Goal: Task Accomplishment & Management: Complete application form

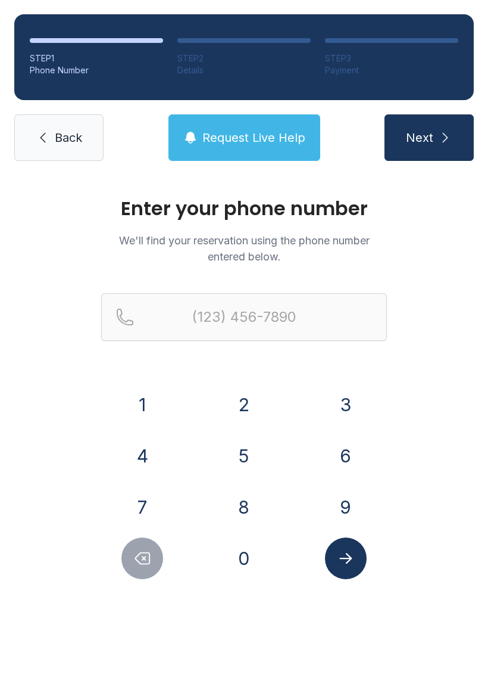
click at [351, 497] on button "9" at bounding box center [346, 507] width 42 height 42
click at [245, 409] on button "2" at bounding box center [244, 405] width 42 height 42
click at [258, 453] on button "5" at bounding box center [244, 456] width 42 height 42
click at [142, 516] on button "7" at bounding box center [143, 507] width 42 height 42
click at [241, 506] on button "8" at bounding box center [244, 507] width 42 height 42
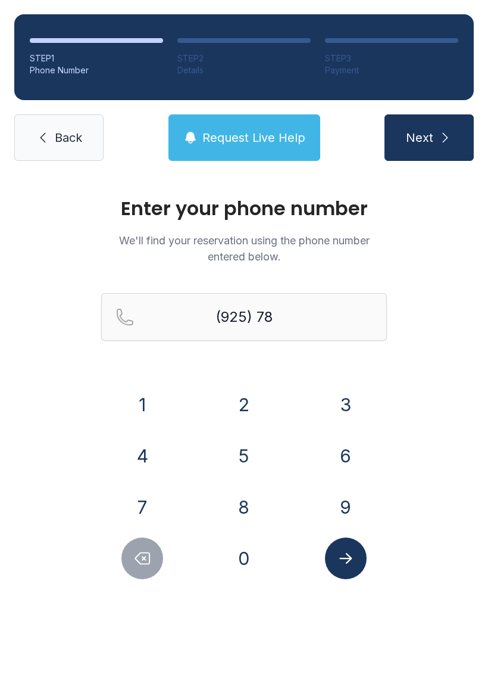
click at [239, 457] on button "5" at bounding box center [244, 456] width 42 height 42
click at [141, 412] on button "1" at bounding box center [143, 405] width 42 height 42
click at [251, 504] on button "8" at bounding box center [244, 507] width 42 height 42
click at [255, 410] on button "2" at bounding box center [244, 405] width 42 height 42
click at [139, 439] on button "4" at bounding box center [143, 456] width 42 height 42
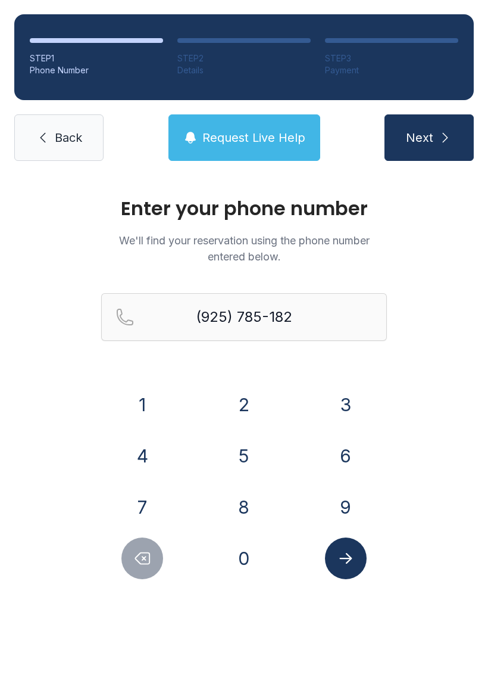
type input "[PHONE_NUMBER]"
click at [357, 556] on button "Submit lookup form" at bounding box center [346, 558] width 42 height 42
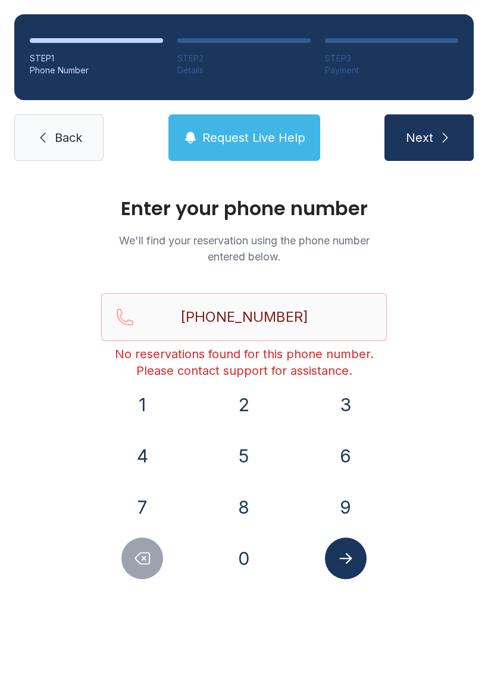
click at [430, 136] on span "Next" at bounding box center [419, 137] width 27 height 17
click at [61, 152] on link "Back" at bounding box center [58, 137] width 89 height 46
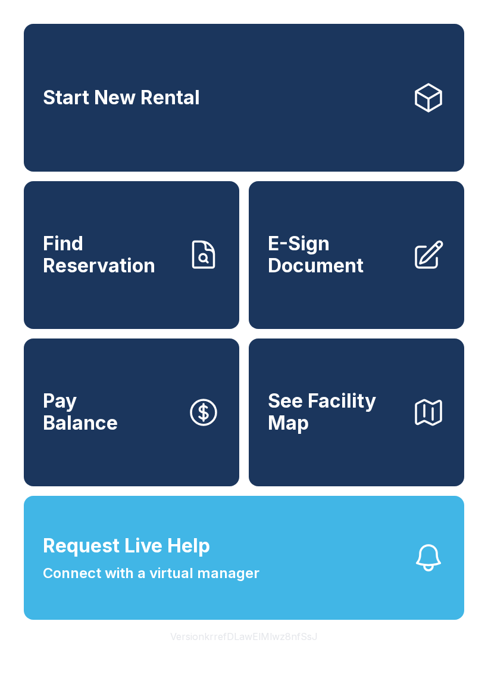
click at [340, 276] on span "E-Sign Document" at bounding box center [335, 254] width 135 height 43
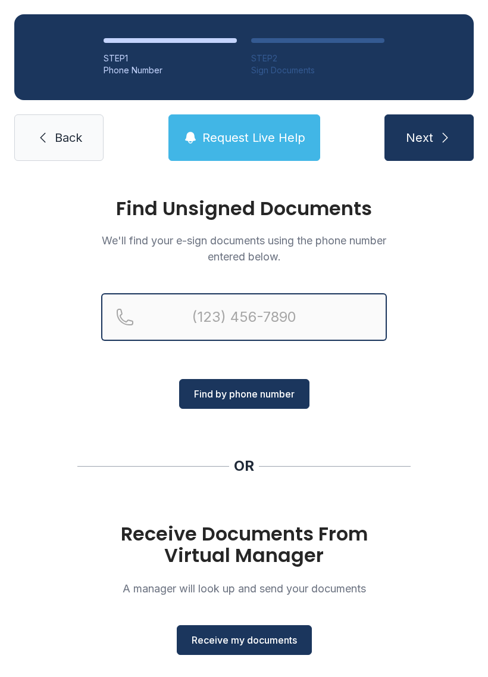
click at [189, 312] on input "Reservation phone number" at bounding box center [244, 317] width 286 height 48
type input "[PHONE_NUMBER]"
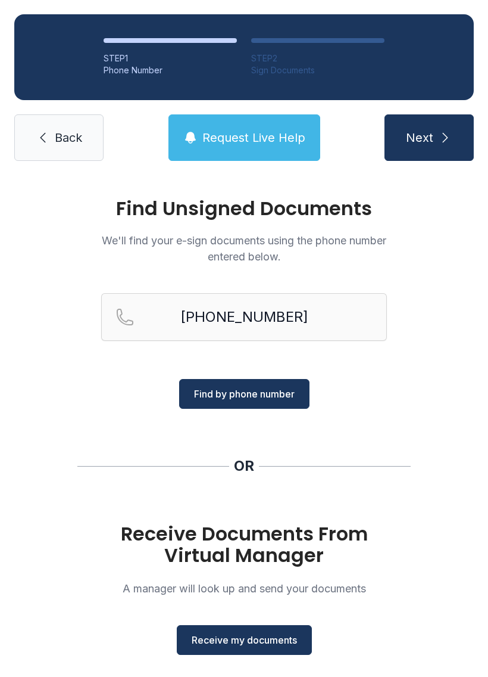
click at [256, 392] on span "Find by phone number" at bounding box center [244, 394] width 101 height 14
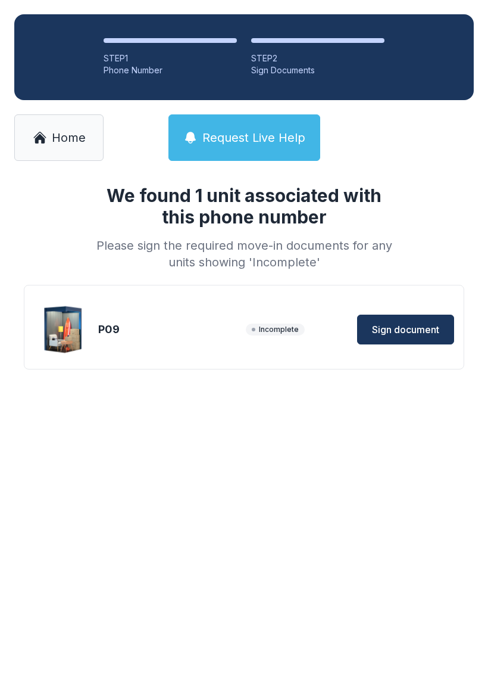
click at [390, 329] on span "Sign document" at bounding box center [405, 329] width 67 height 14
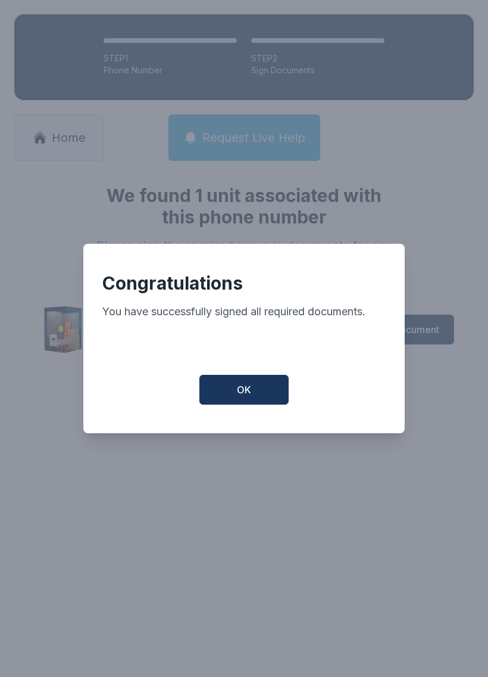
click at [249, 388] on button "OK" at bounding box center [244, 390] width 89 height 30
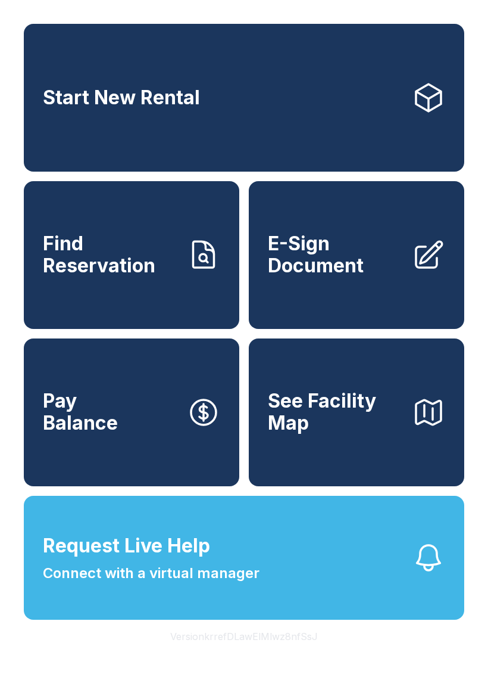
click at [118, 455] on button "Pay Balance" at bounding box center [132, 412] width 216 height 148
